Goal: Navigation & Orientation: Find specific page/section

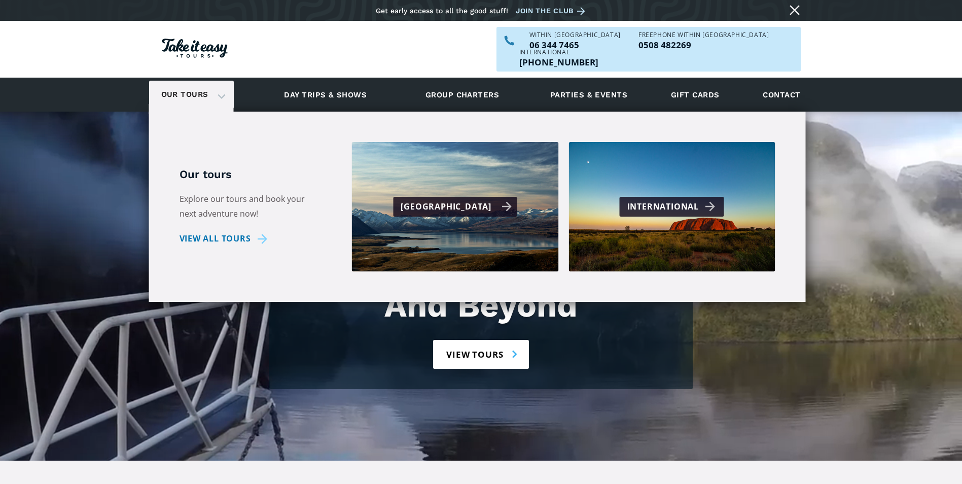
click at [441, 197] on div "[GEOGRAPHIC_DATA]" at bounding box center [455, 207] width 124 height 20
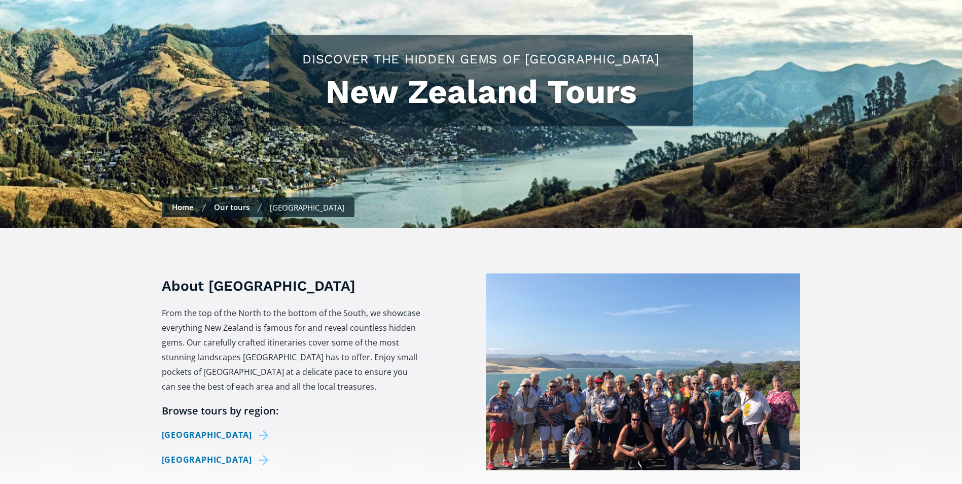
checkbox input "true"
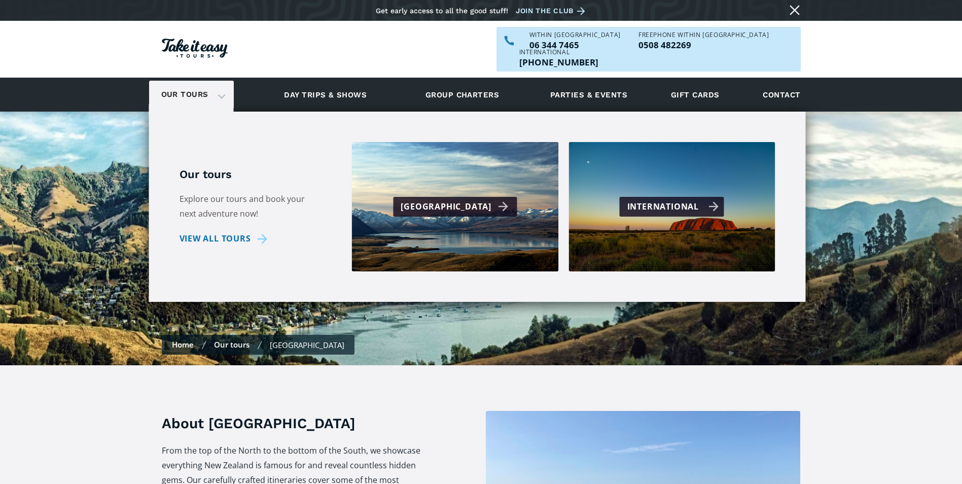
click at [642, 199] on div "International" at bounding box center [673, 206] width 92 height 15
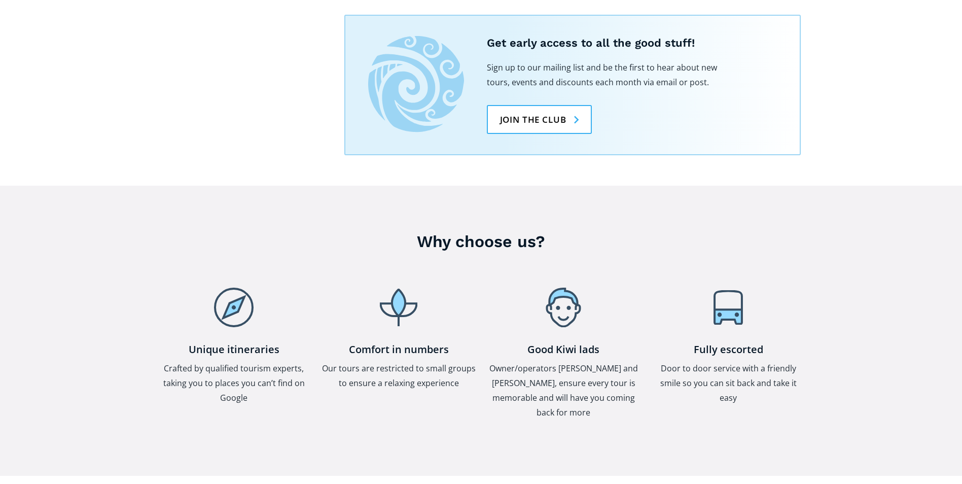
scroll to position [1166, 0]
